Goal: Task Accomplishment & Management: Use online tool/utility

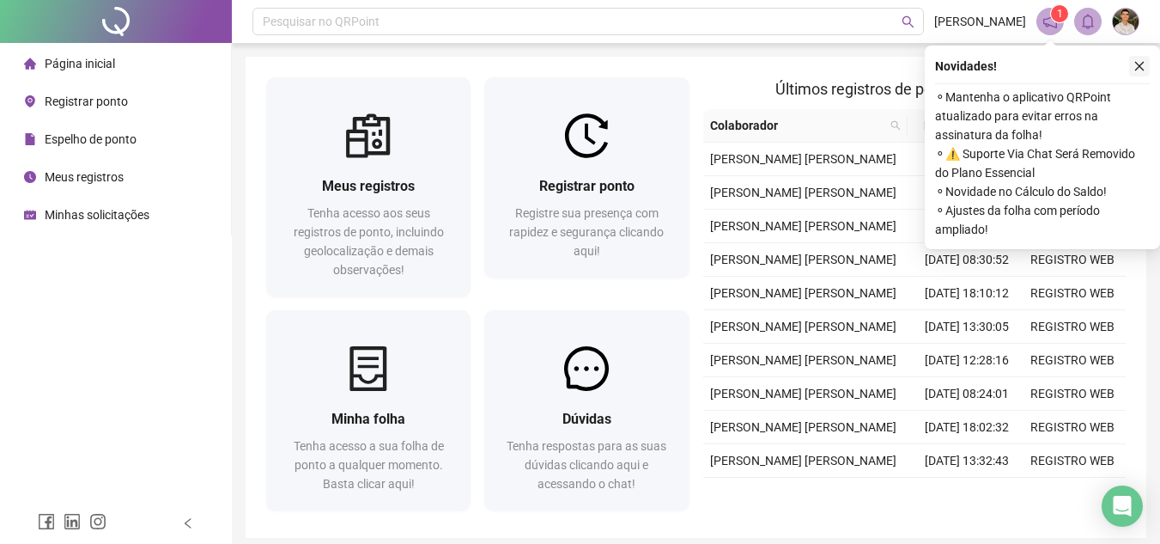
click at [1130, 64] on button "button" at bounding box center [1139, 66] width 21 height 21
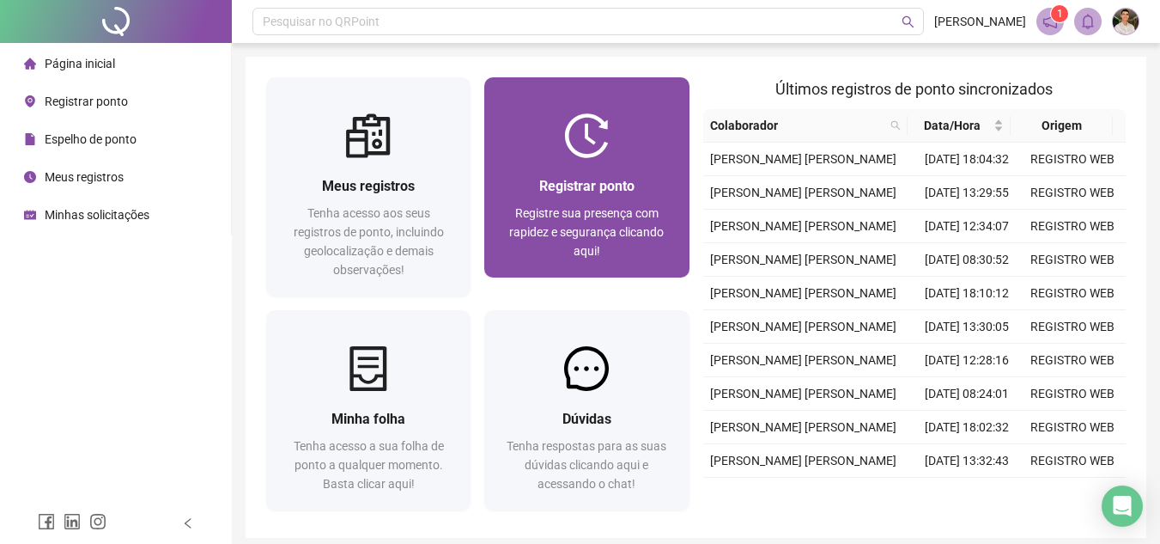
click at [559, 210] on span "Registre sua presença com rapidez e segurança clicando aqui!" at bounding box center [586, 232] width 155 height 52
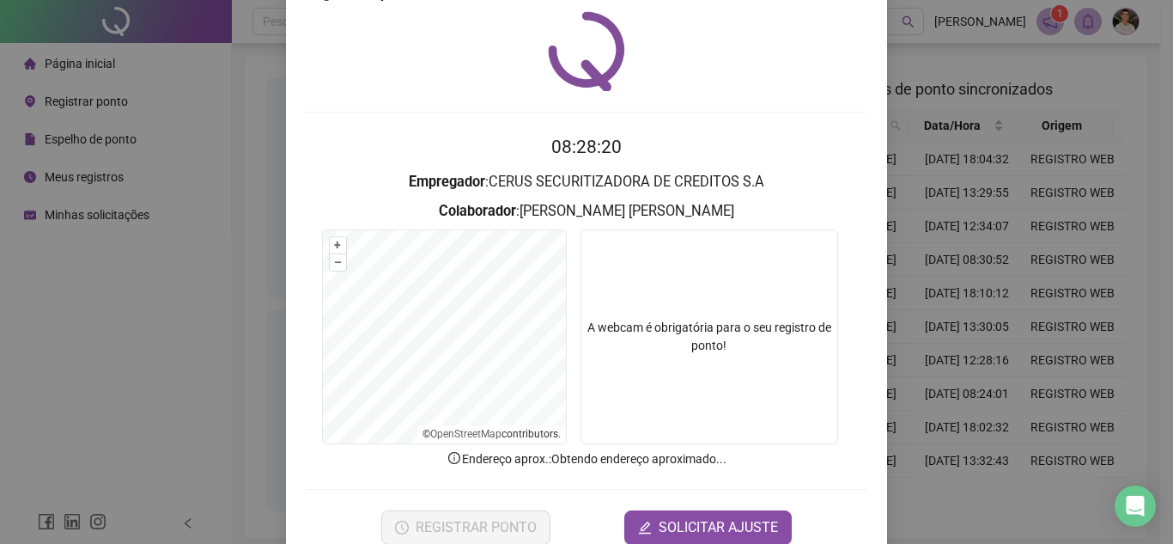
scroll to position [89, 0]
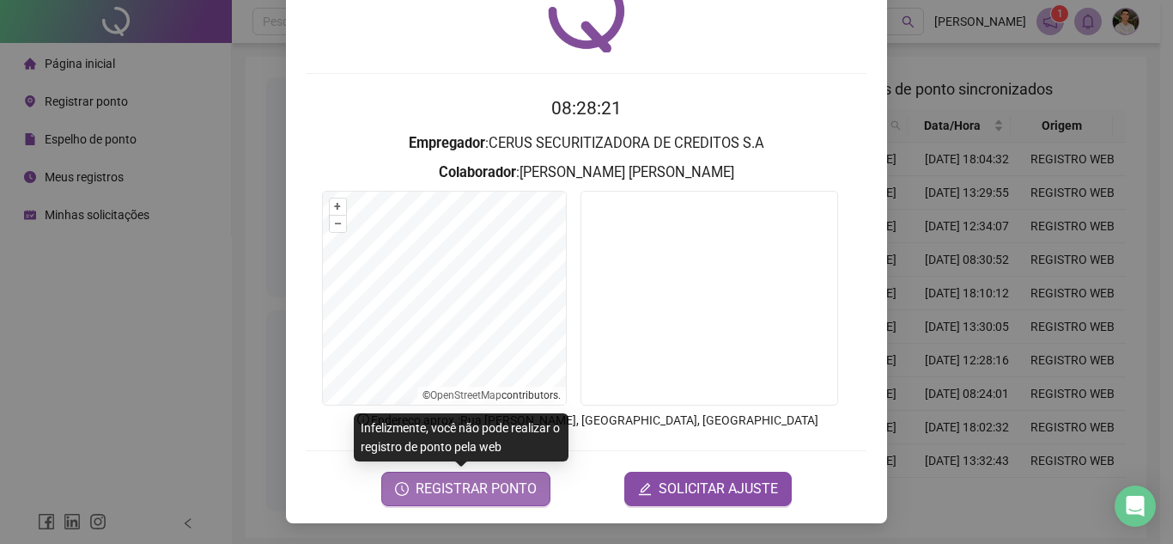
click at [483, 490] on span "REGISTRAR PONTO" at bounding box center [476, 488] width 121 height 21
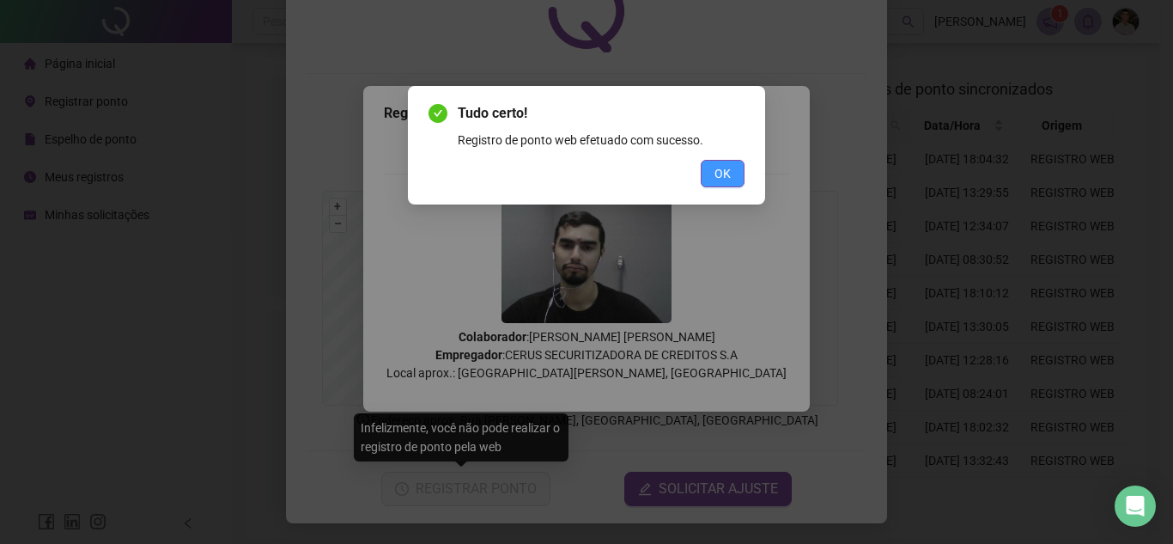
click at [712, 185] on button "OK" at bounding box center [723, 173] width 44 height 27
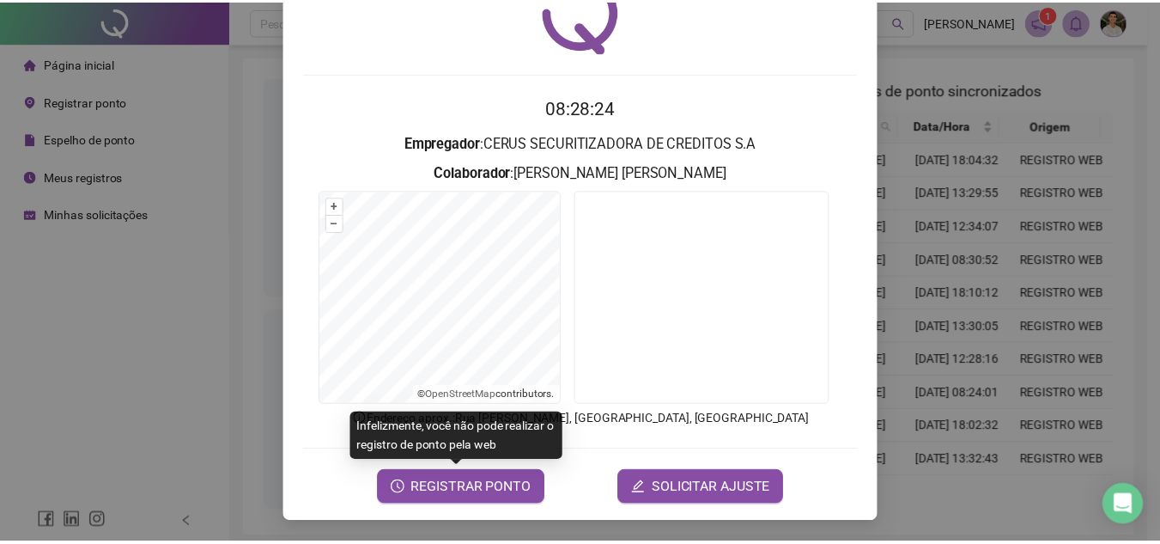
scroll to position [0, 0]
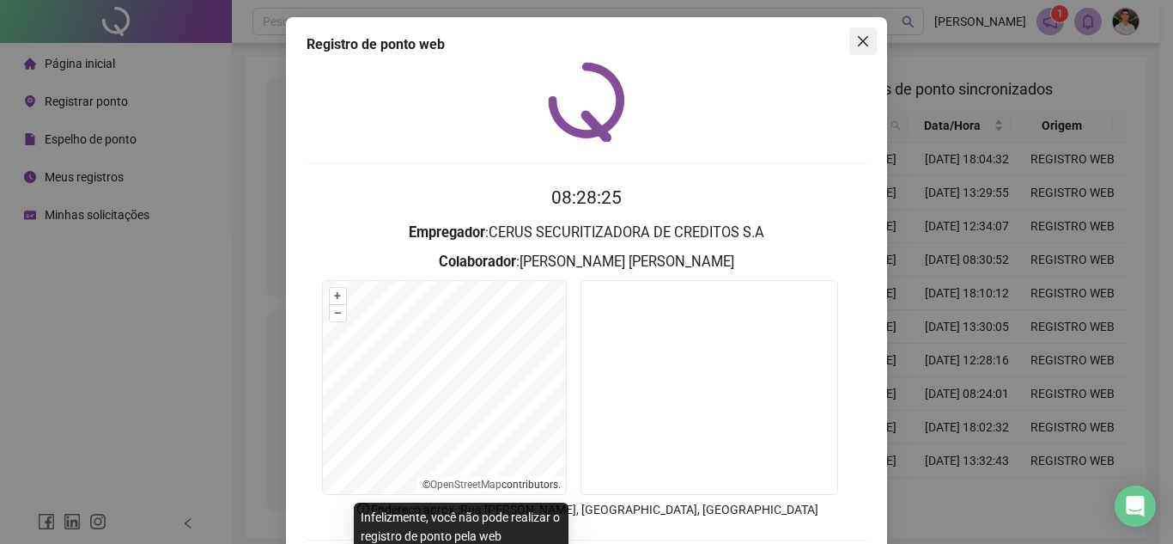
click at [867, 30] on button "Close" at bounding box center [862, 40] width 27 height 27
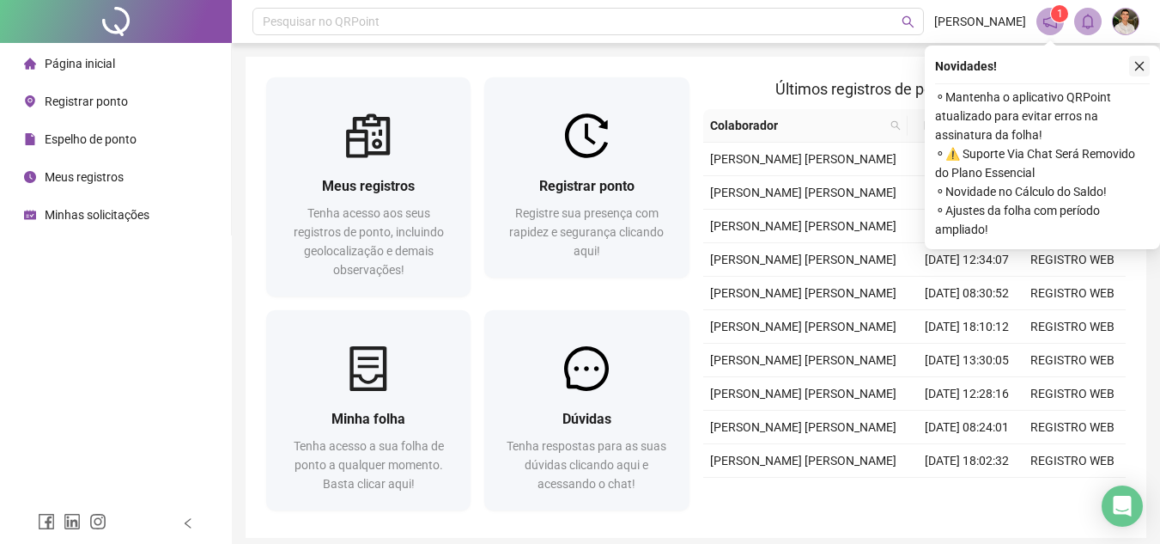
click at [1145, 67] on icon "close" at bounding box center [1140, 66] width 12 height 12
